Goal: Task Accomplishment & Management: Use online tool/utility

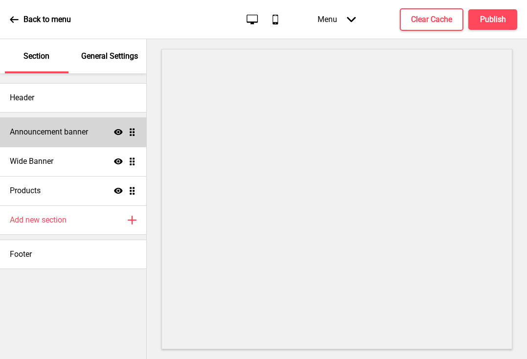
click at [89, 133] on div "Announcement banner Show Drag" at bounding box center [73, 131] width 146 height 29
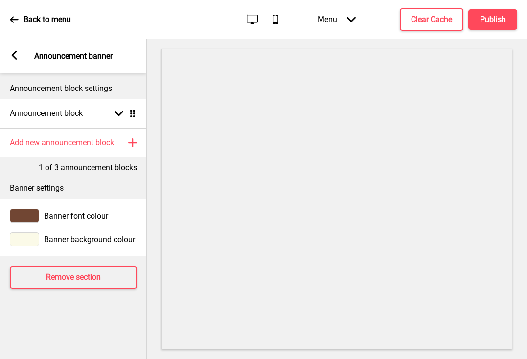
click at [13, 54] on icon at bounding box center [14, 55] width 5 height 9
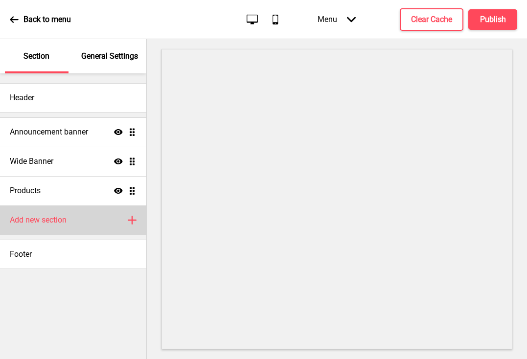
click at [130, 219] on icon "Plus" at bounding box center [132, 220] width 9 height 9
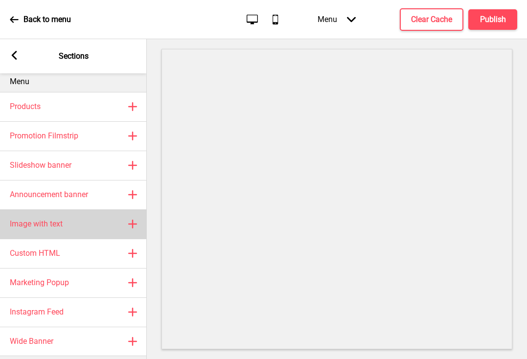
scroll to position [2, 0]
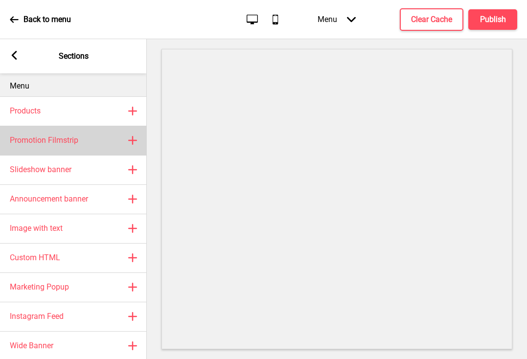
click at [116, 140] on div "Promotion Filmstrip Plus" at bounding box center [73, 140] width 147 height 29
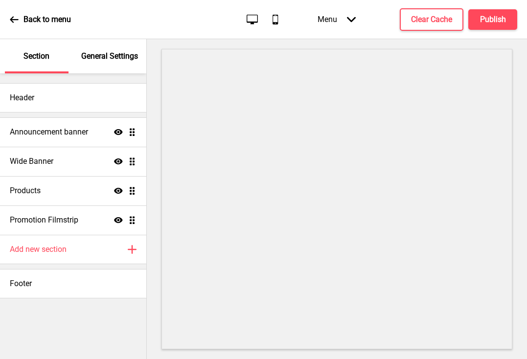
select select "center"
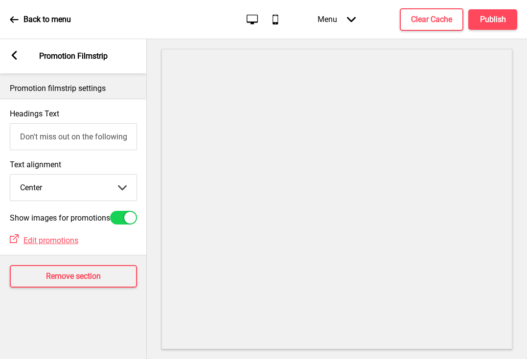
click at [17, 53] on rect at bounding box center [14, 55] width 9 height 9
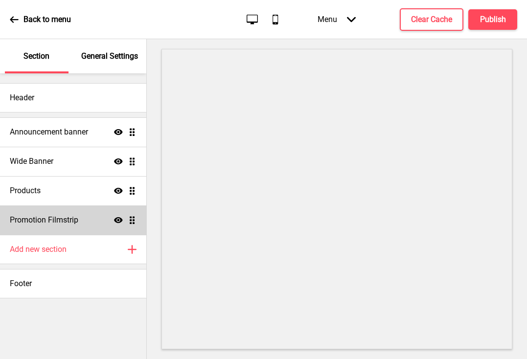
click at [118, 221] on icon at bounding box center [118, 220] width 9 height 6
click at [56, 220] on h4 "Promotion Filmstrip" at bounding box center [44, 220] width 68 height 11
select select "center"
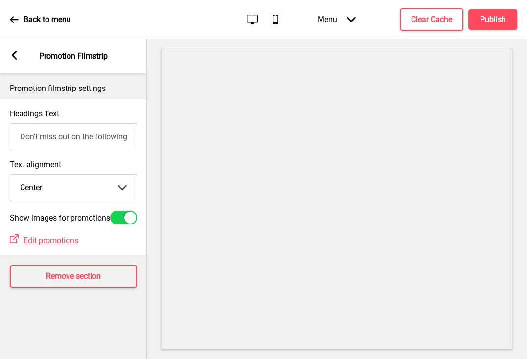
click at [15, 59] on icon at bounding box center [14, 55] width 5 height 9
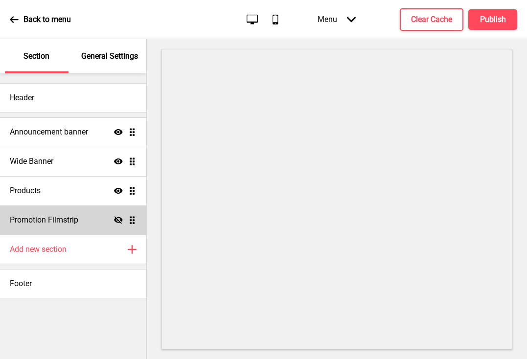
click at [62, 216] on h4 "Promotion Filmstrip" at bounding box center [44, 220] width 68 height 11
select select "center"
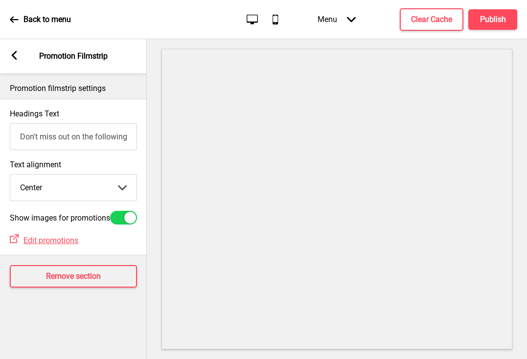
click at [12, 55] on icon at bounding box center [14, 55] width 5 height 9
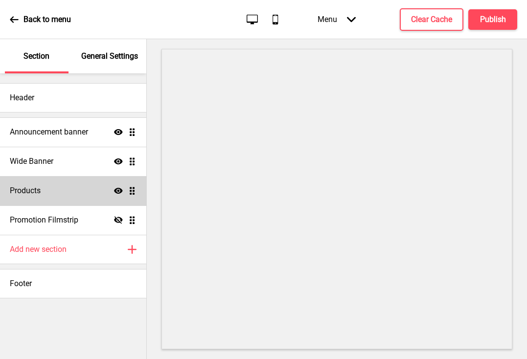
click at [57, 195] on div "Products Show Drag" at bounding box center [73, 190] width 146 height 29
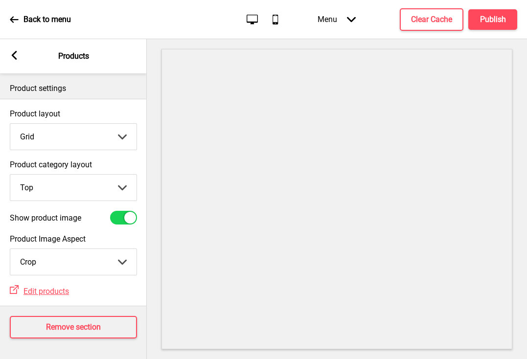
click at [14, 57] on icon at bounding box center [14, 55] width 5 height 9
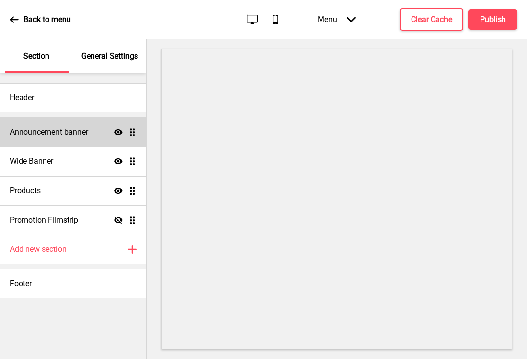
click at [84, 129] on h4 "Announcement banner" at bounding box center [49, 132] width 78 height 11
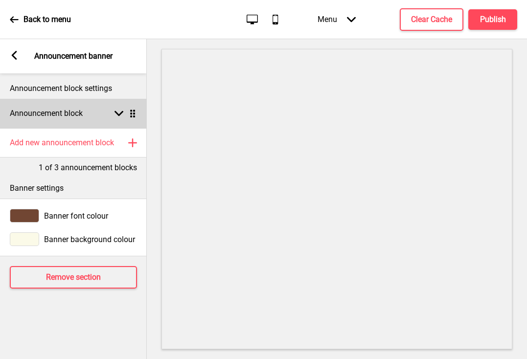
click at [109, 114] on div "Announcement block Arrow down Drag" at bounding box center [73, 113] width 147 height 29
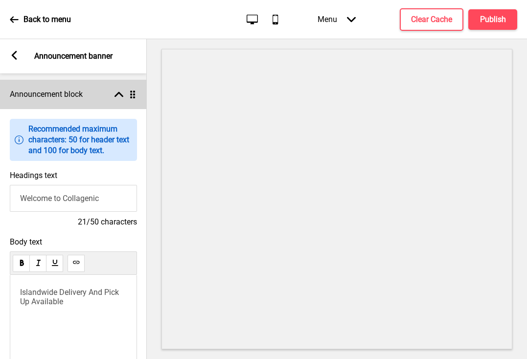
scroll to position [0, 0]
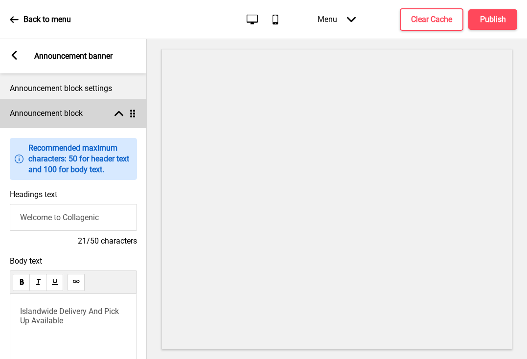
click at [115, 116] on icon at bounding box center [118, 113] width 9 height 5
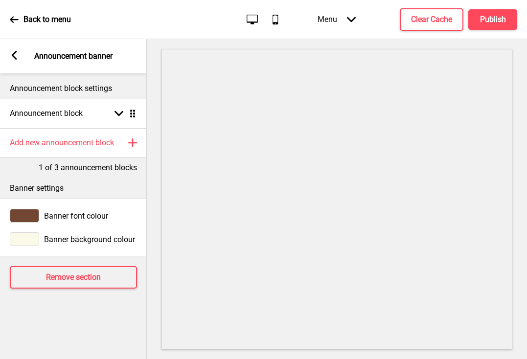
click at [12, 58] on rect at bounding box center [14, 55] width 9 height 9
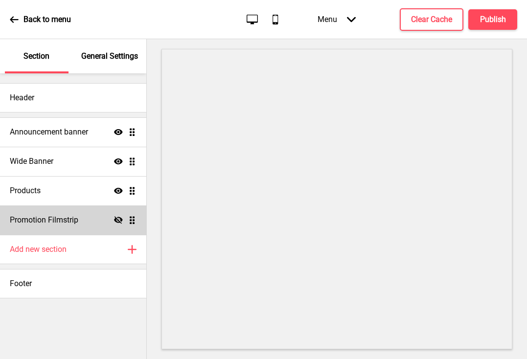
click at [87, 220] on div "Promotion Filmstrip Hide Drag" at bounding box center [73, 219] width 146 height 29
select select "center"
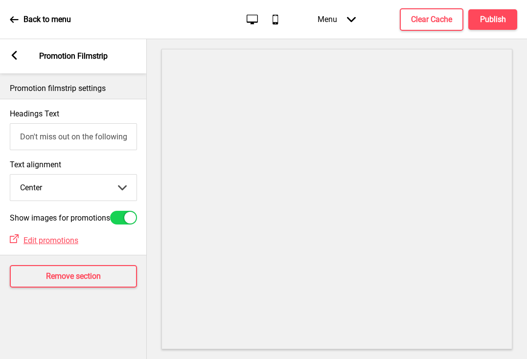
click at [11, 59] on rect at bounding box center [14, 55] width 9 height 9
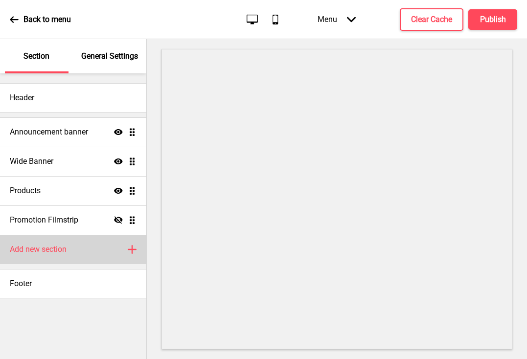
click at [130, 248] on icon "Plus" at bounding box center [132, 249] width 9 height 9
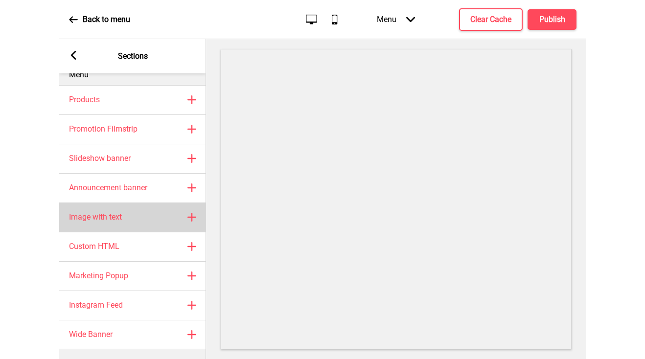
scroll to position [21, 0]
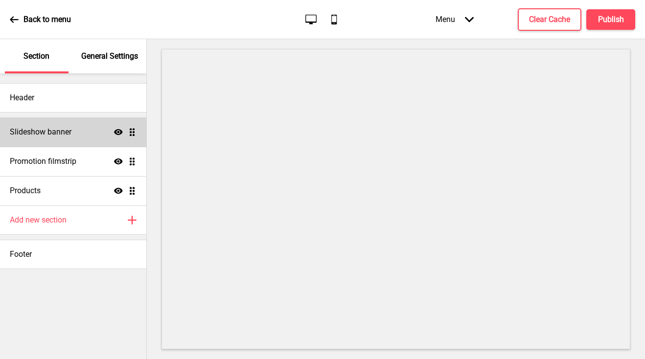
click at [82, 135] on div "Slideshow banner Show Drag" at bounding box center [73, 131] width 146 height 29
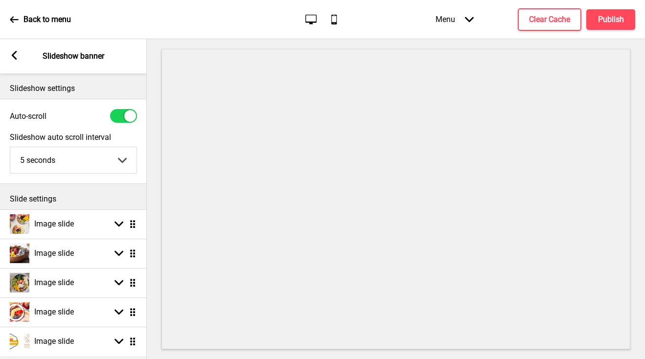
click at [8, 51] on div "Arrow left Slideshow banner" at bounding box center [73, 56] width 147 height 34
click at [11, 54] on rect at bounding box center [14, 55] width 9 height 9
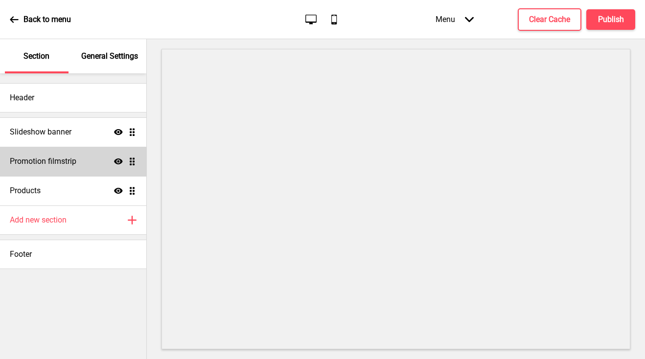
click at [74, 156] on div "Promotion filmstrip Show Drag" at bounding box center [73, 161] width 146 height 29
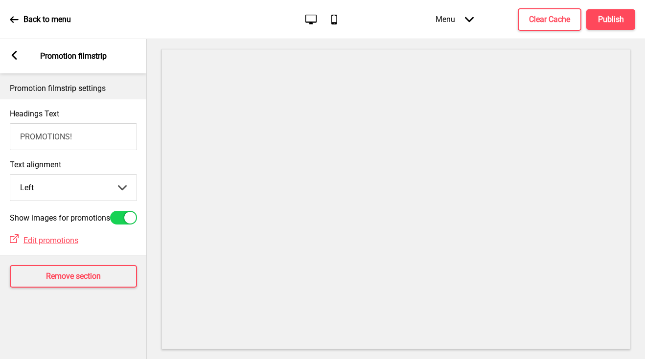
click at [15, 56] on rect at bounding box center [14, 55] width 9 height 9
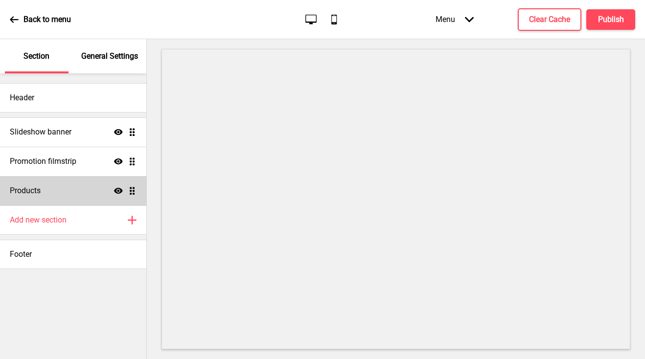
click at [63, 191] on div "Products Show Drag" at bounding box center [73, 190] width 146 height 29
select select "list"
select select "contain"
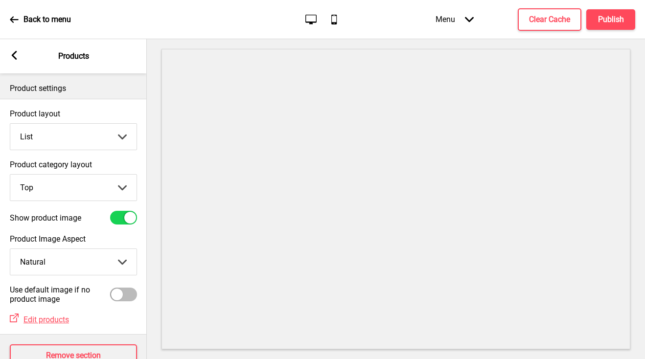
click at [14, 57] on icon at bounding box center [14, 55] width 5 height 9
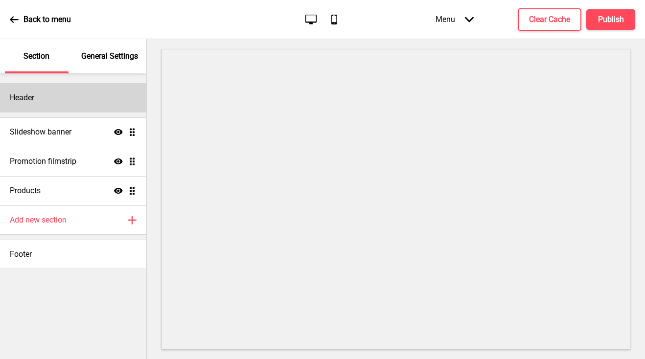
click at [77, 104] on div "Header" at bounding box center [73, 97] width 146 height 29
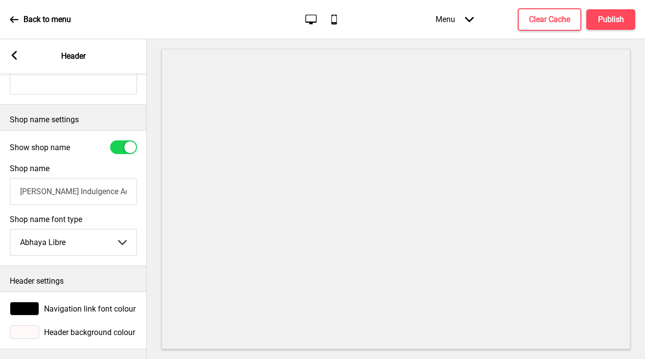
scroll to position [220, 0]
click at [15, 55] on rect at bounding box center [14, 55] width 9 height 9
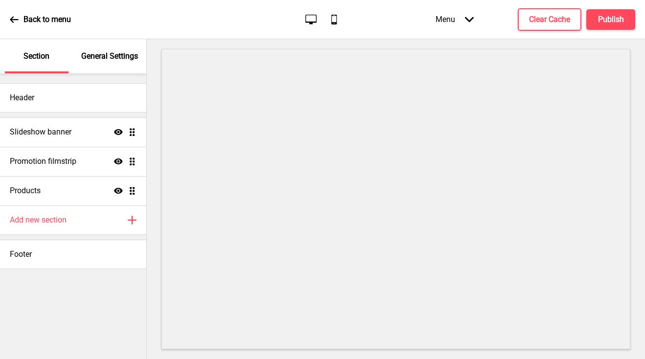
click at [96, 61] on p "General Settings" at bounding box center [109, 56] width 57 height 11
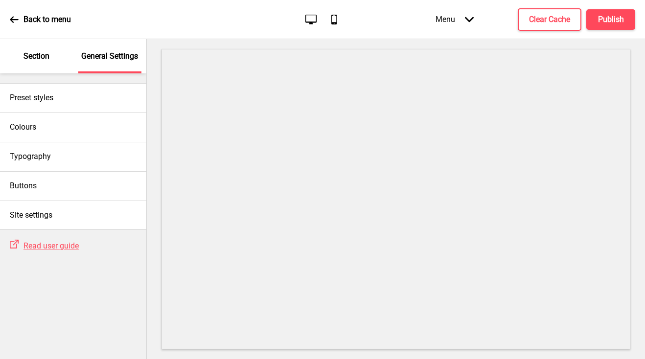
click at [40, 57] on p "Section" at bounding box center [36, 56] width 26 height 11
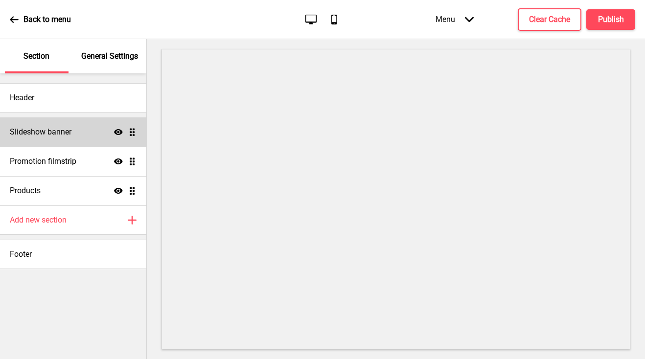
click at [98, 130] on div "Slideshow banner Show Drag" at bounding box center [73, 131] width 146 height 29
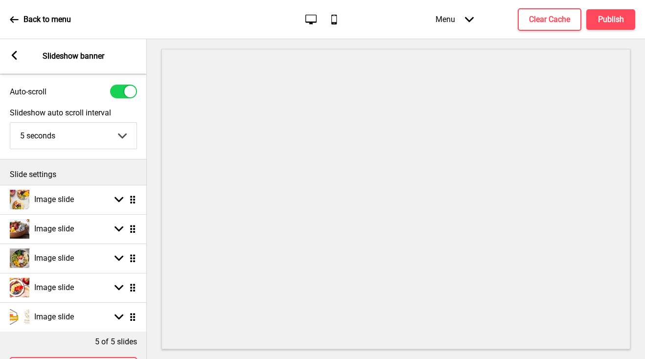
scroll to position [68, 0]
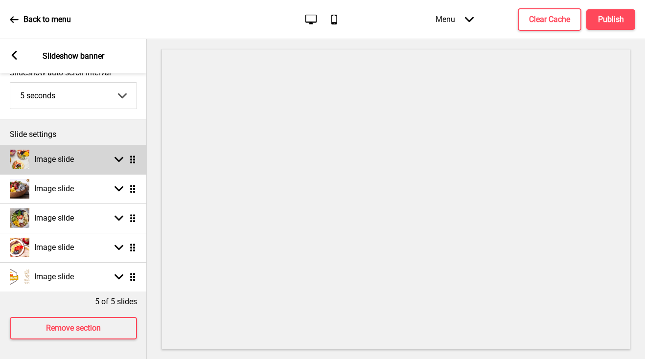
click at [103, 159] on div "Image slide Arrow down Drag" at bounding box center [73, 159] width 147 height 29
select select "right"
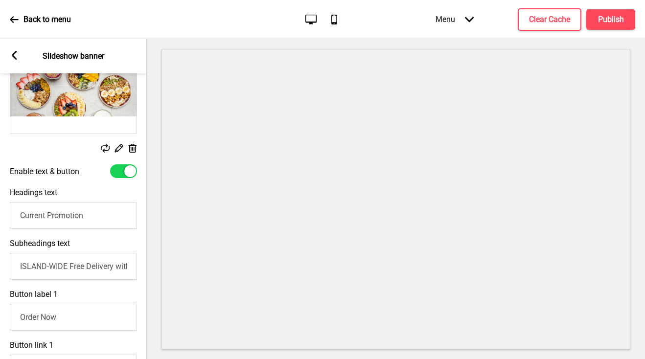
scroll to position [203, 0]
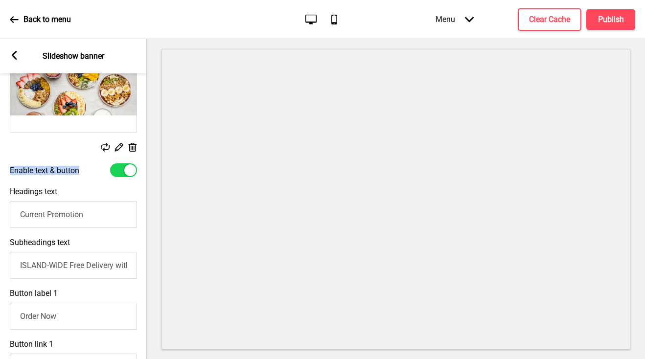
copy label "Enable text & button"
drag, startPoint x: 82, startPoint y: 169, endPoint x: 7, endPoint y: 169, distance: 75.3
click at [7, 169] on div "Enable text & button" at bounding box center [73, 169] width 147 height 23
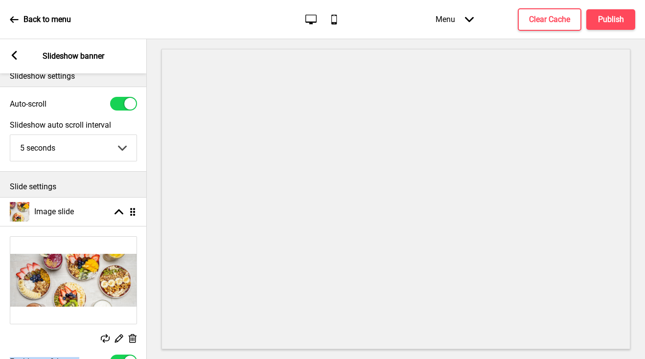
scroll to position [0, 0]
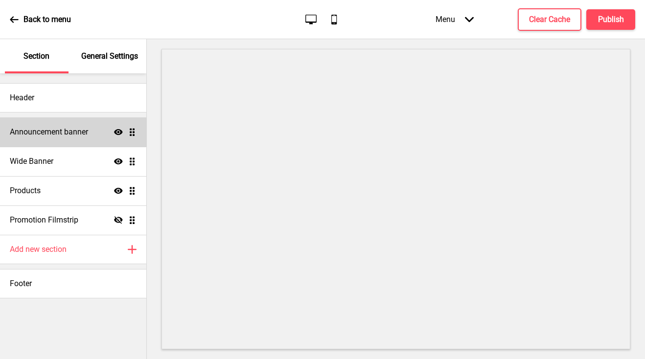
click at [93, 137] on div "Announcement banner Show Drag" at bounding box center [73, 131] width 146 height 29
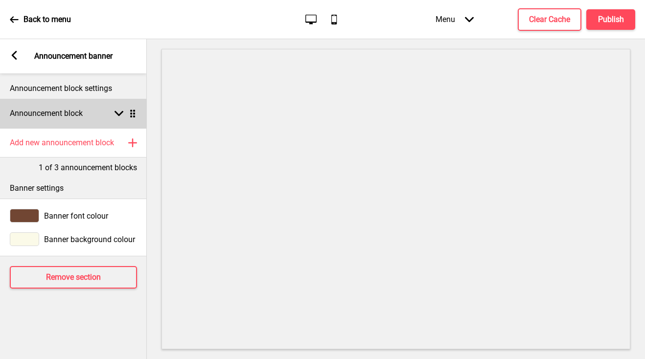
click at [114, 113] on div "Arrow down Drag" at bounding box center [123, 113] width 27 height 9
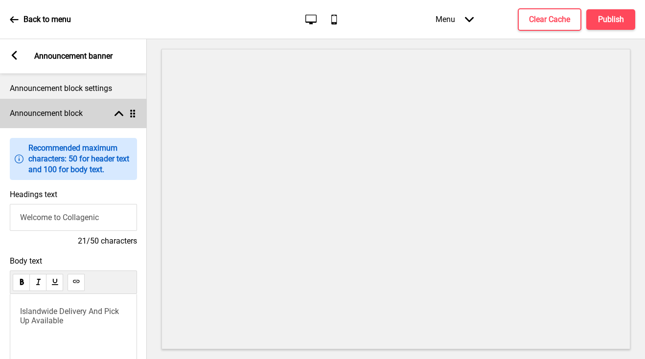
click at [117, 112] on rect at bounding box center [118, 113] width 9 height 9
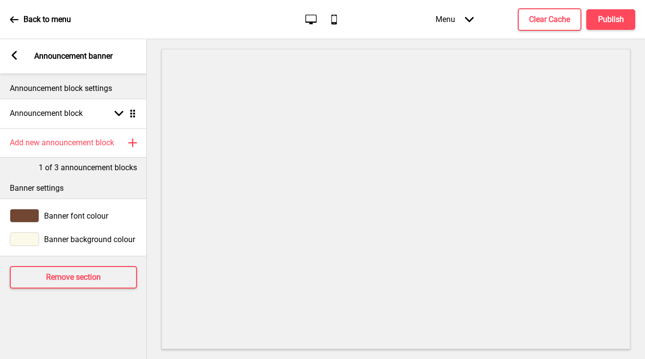
click at [15, 56] on rect at bounding box center [14, 55] width 9 height 9
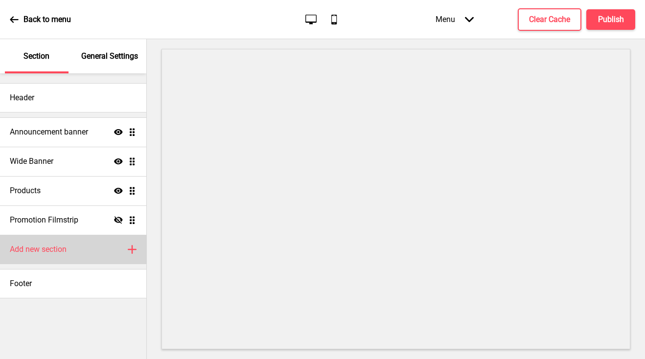
click at [96, 248] on div "Add new section Plus" at bounding box center [73, 249] width 146 height 29
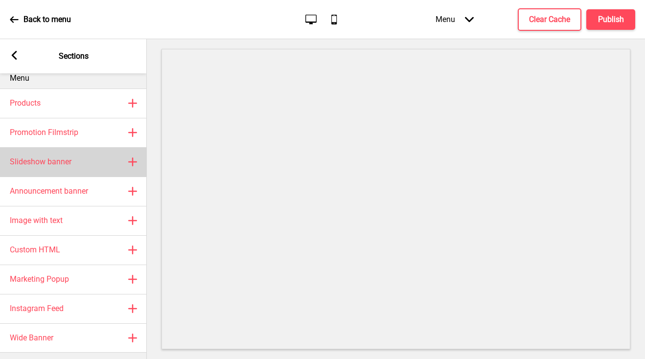
scroll to position [21, 0]
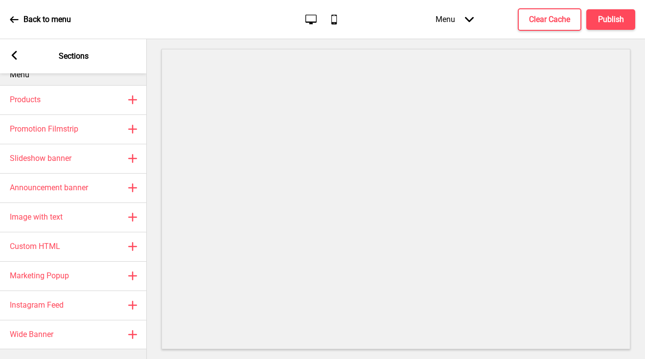
click at [12, 55] on icon at bounding box center [14, 55] width 5 height 9
